Goal: Find specific page/section: Find specific page/section

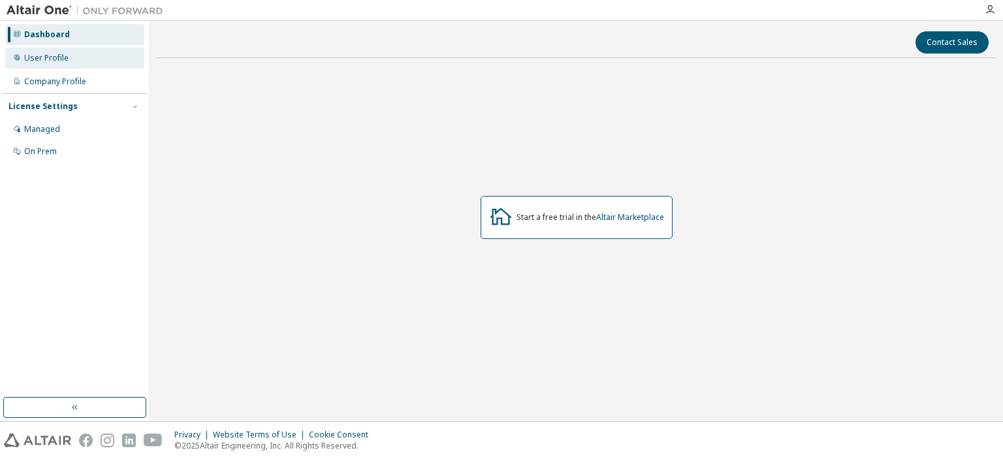
click at [78, 55] on div "User Profile" at bounding box center [74, 58] width 139 height 21
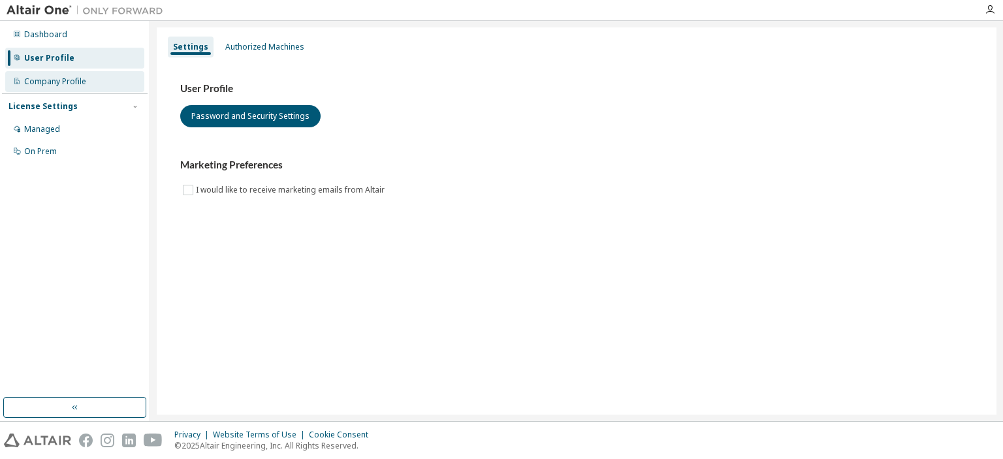
click at [86, 78] on div "Company Profile" at bounding box center [74, 81] width 139 height 21
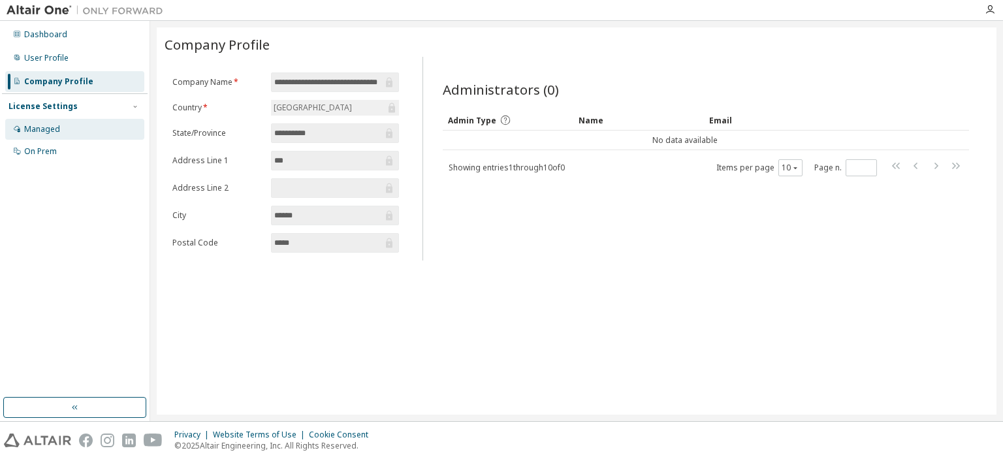
click at [69, 127] on div "Managed" at bounding box center [74, 129] width 139 height 21
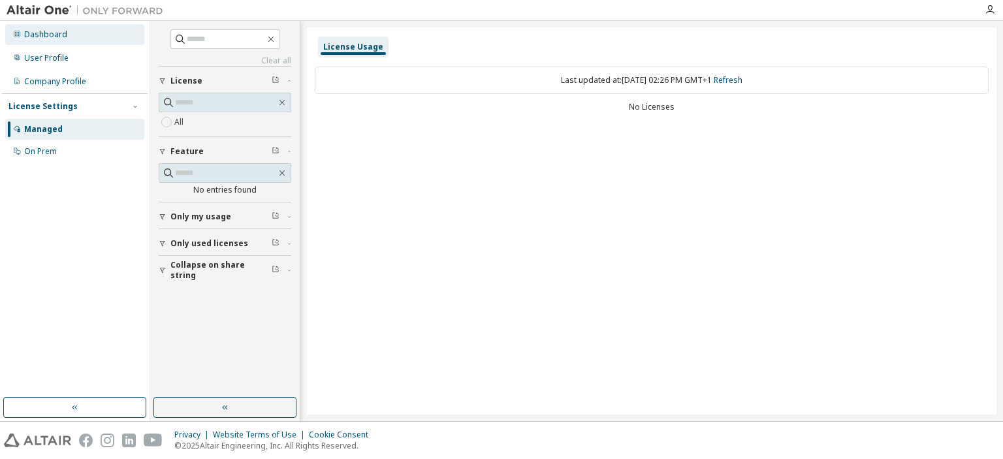
click at [68, 33] on div "Dashboard" at bounding box center [74, 34] width 139 height 21
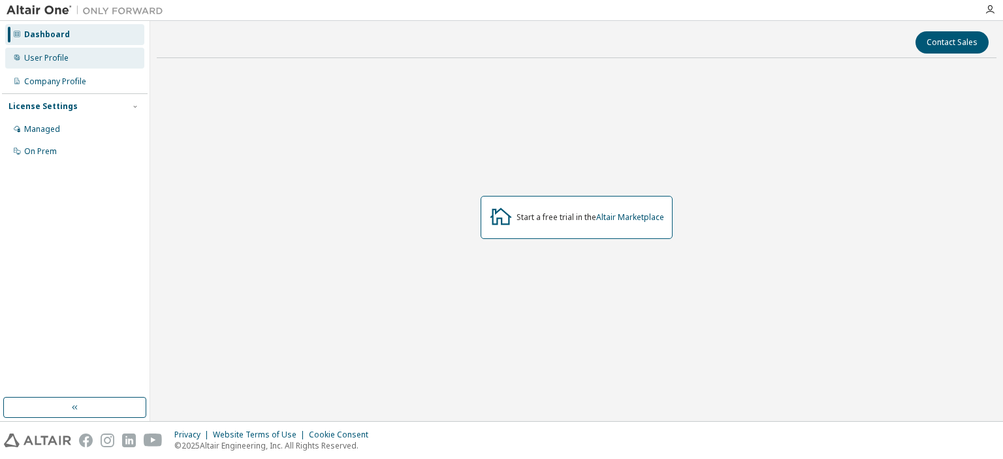
click at [52, 58] on div "User Profile" at bounding box center [46, 58] width 44 height 10
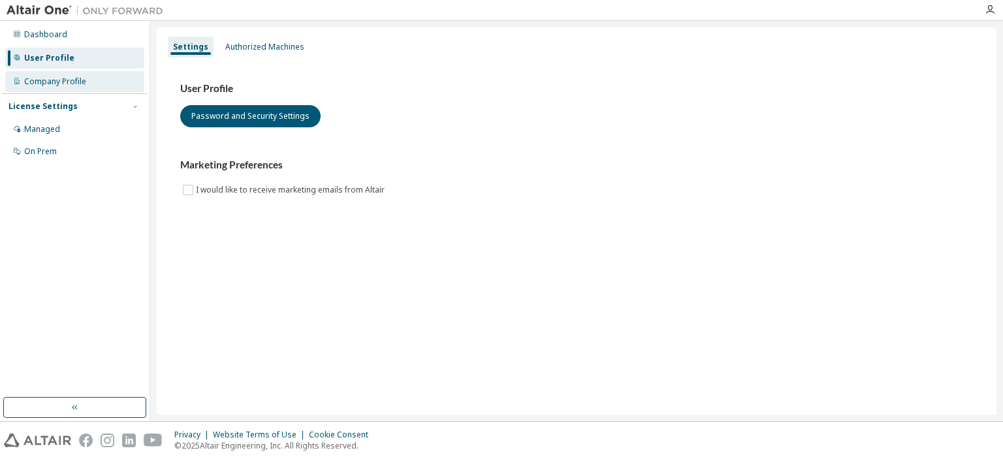
click at [87, 87] on div "Company Profile" at bounding box center [74, 81] width 139 height 21
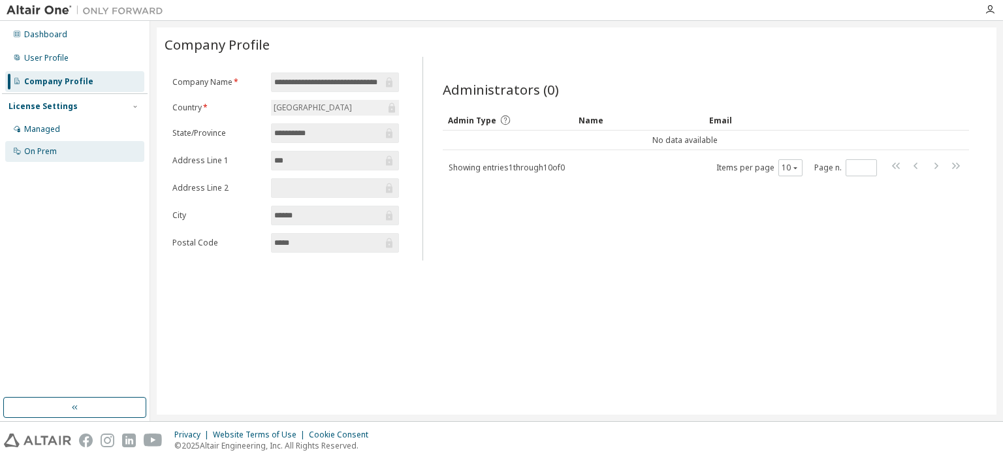
click at [103, 142] on div "On Prem" at bounding box center [74, 151] width 139 height 21
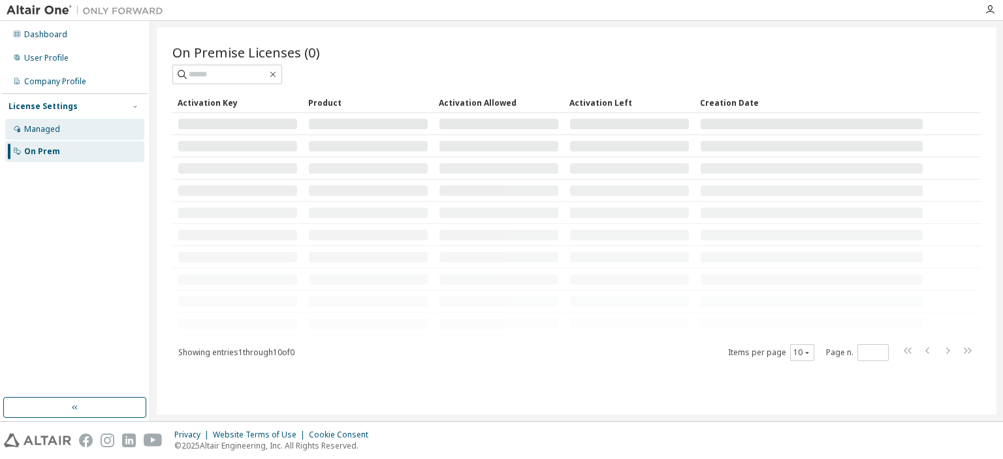
click at [96, 130] on div "Managed" at bounding box center [74, 129] width 139 height 21
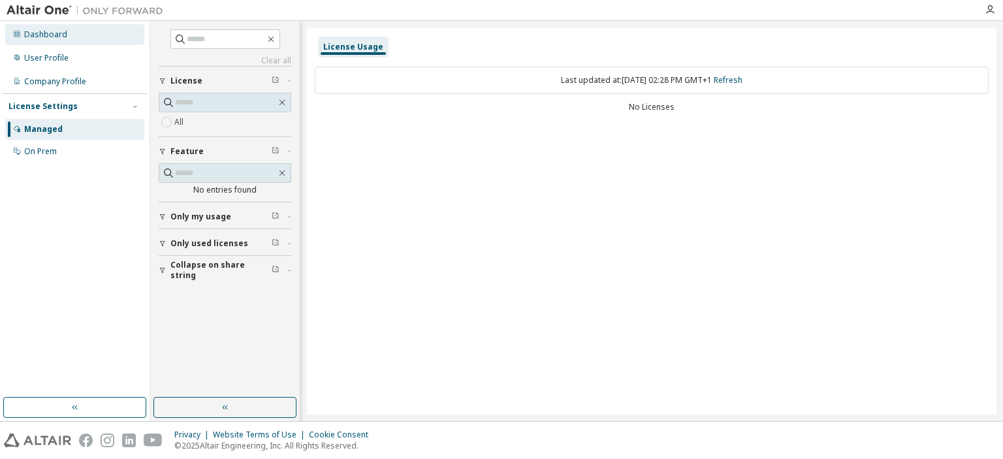
click at [69, 32] on div "Dashboard" at bounding box center [74, 34] width 139 height 21
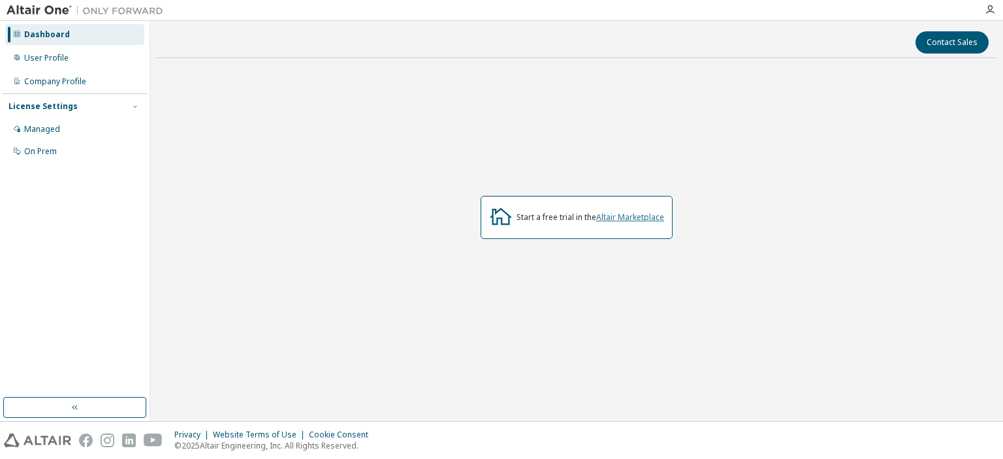
click at [635, 218] on link "Altair Marketplace" at bounding box center [630, 217] width 68 height 11
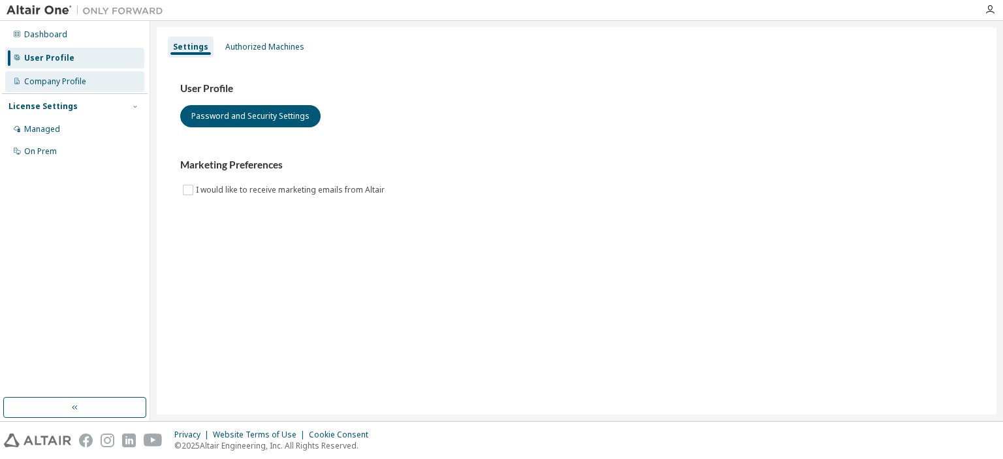
click at [77, 83] on div "Company Profile" at bounding box center [55, 81] width 62 height 10
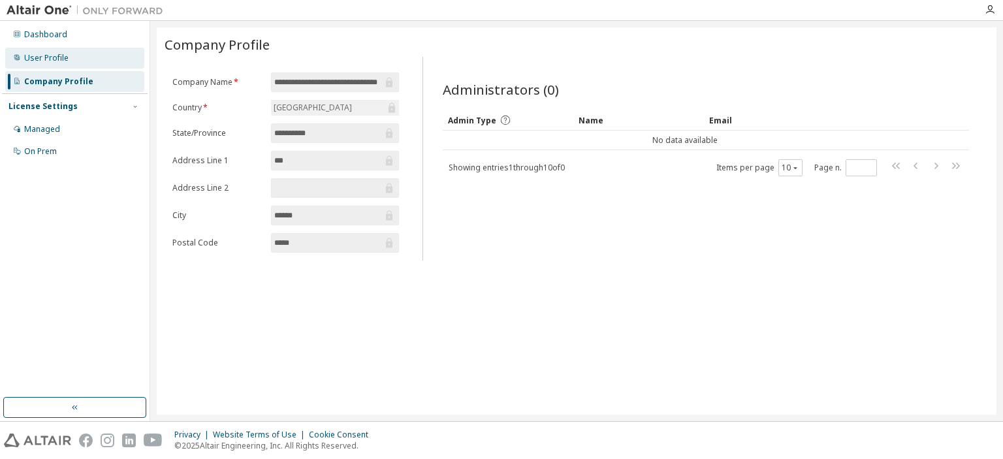
click at [55, 59] on div "User Profile" at bounding box center [46, 58] width 44 height 10
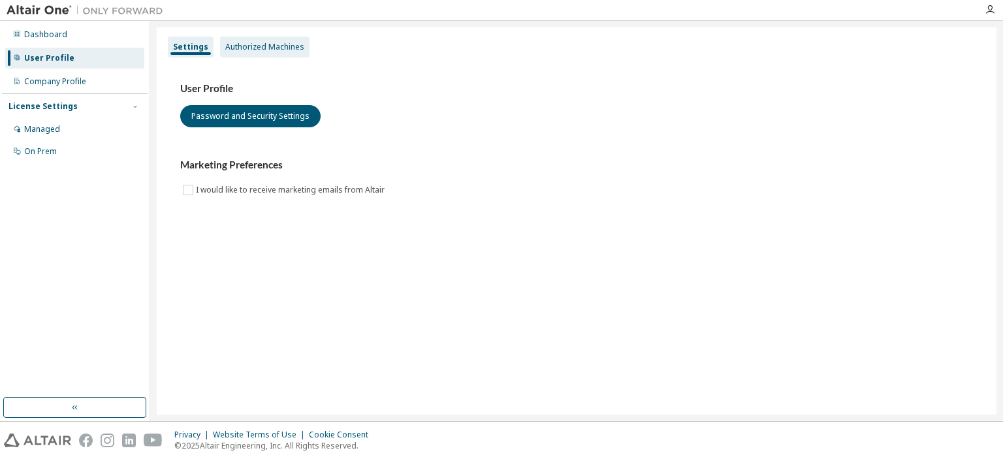
click at [238, 44] on div "Authorized Machines" at bounding box center [264, 47] width 79 height 10
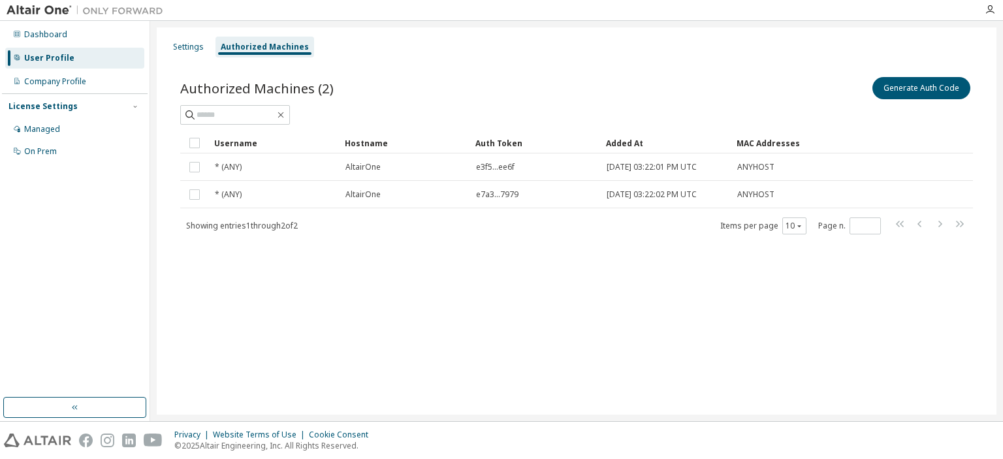
click at [48, 57] on div "User Profile" at bounding box center [49, 58] width 50 height 10
click at [60, 132] on div "Managed" at bounding box center [74, 129] width 139 height 21
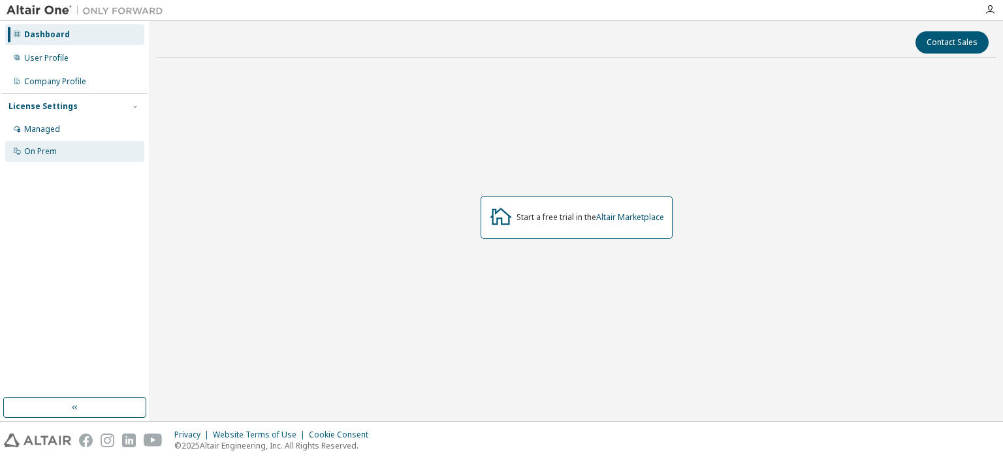
click at [66, 158] on div "On Prem" at bounding box center [74, 151] width 139 height 21
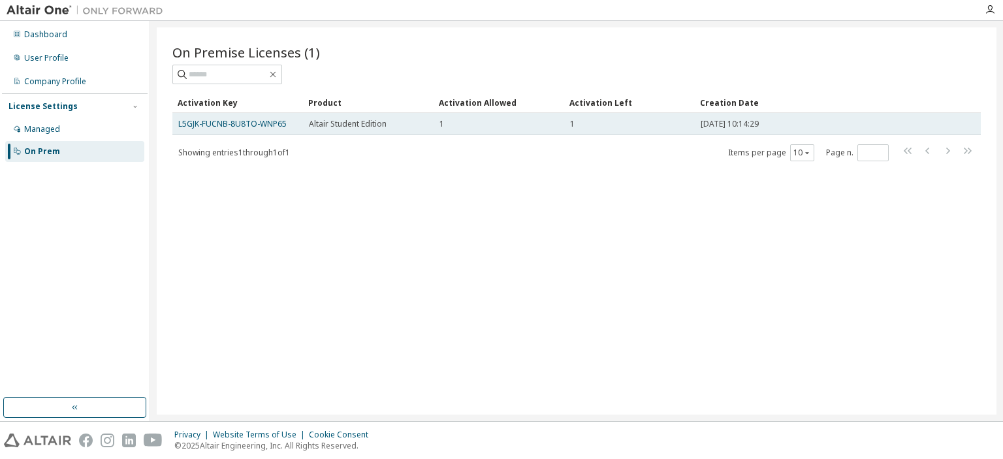
click at [378, 117] on td "Altair Student Edition" at bounding box center [368, 124] width 131 height 22
click at [377, 122] on span "Altair Student Edition" at bounding box center [348, 124] width 78 height 10
click at [564, 121] on td "1" at bounding box center [629, 124] width 131 height 22
click at [466, 125] on div "1" at bounding box center [498, 124] width 119 height 10
